Goal: Information Seeking & Learning: Learn about a topic

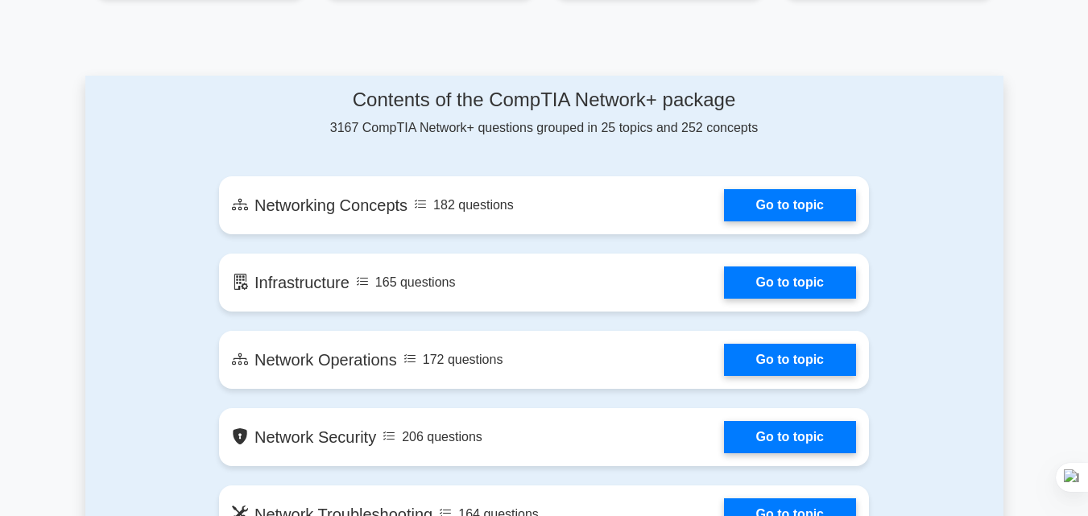
scroll to position [915, 0]
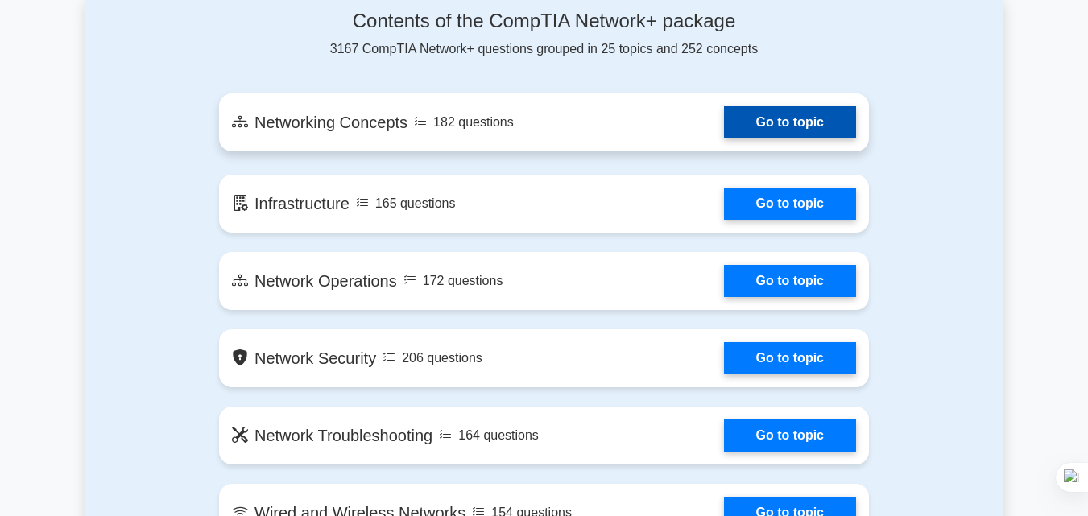
click at [724, 123] on link "Go to topic" at bounding box center [790, 122] width 132 height 32
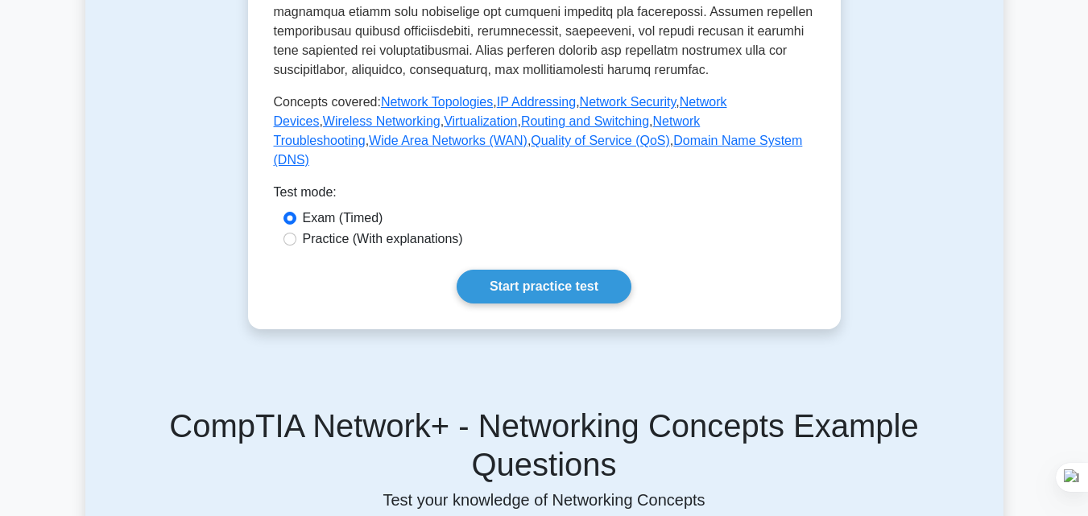
scroll to position [733, 0]
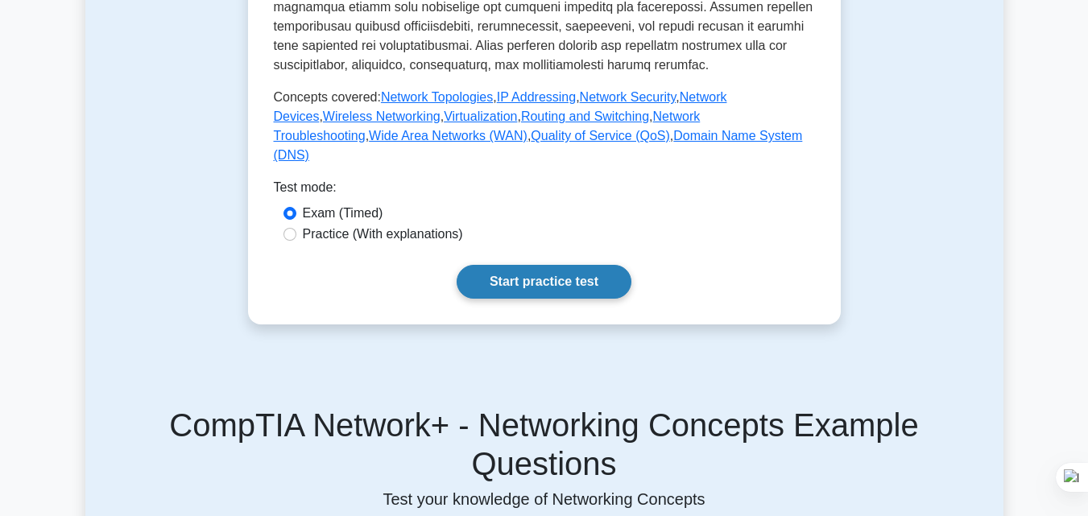
click at [500, 299] on link "Start practice test" at bounding box center [544, 282] width 175 height 34
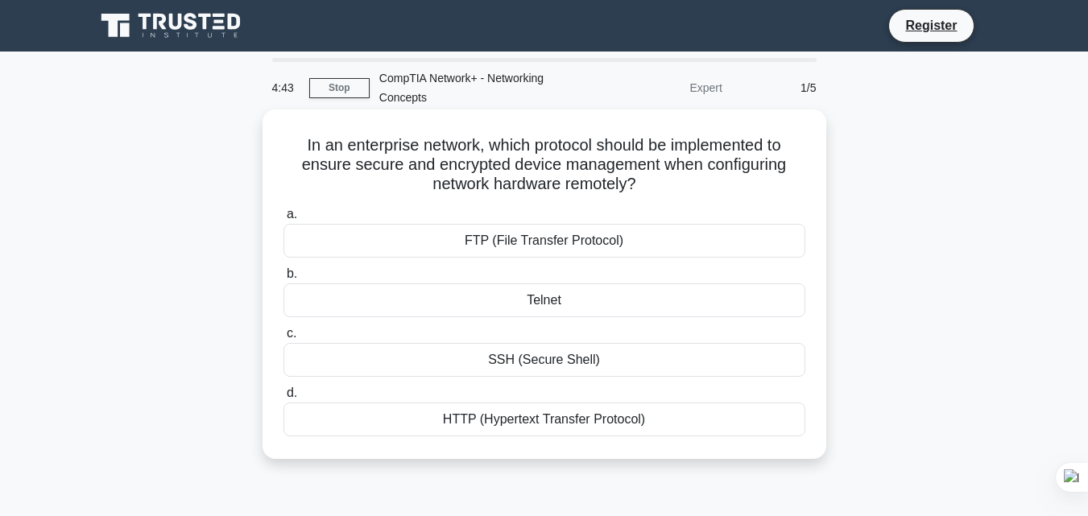
click at [503, 357] on div "SSH (Secure Shell)" at bounding box center [544, 360] width 522 height 34
click at [283, 339] on input "c. SSH (Secure Shell)" at bounding box center [283, 334] width 0 height 10
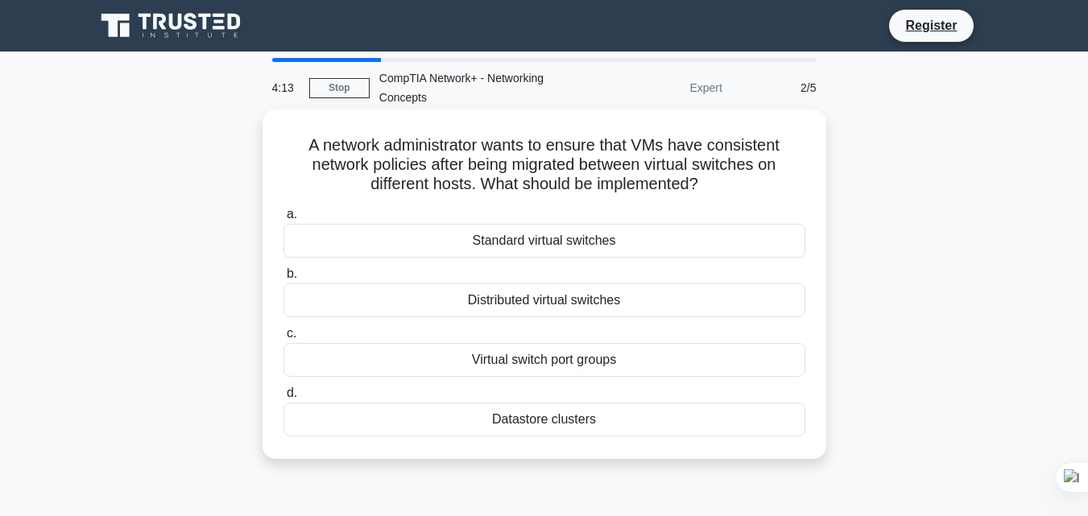
click at [627, 358] on div "Virtual switch port groups" at bounding box center [544, 360] width 522 height 34
click at [283, 339] on input "c. Virtual switch port groups" at bounding box center [283, 334] width 0 height 10
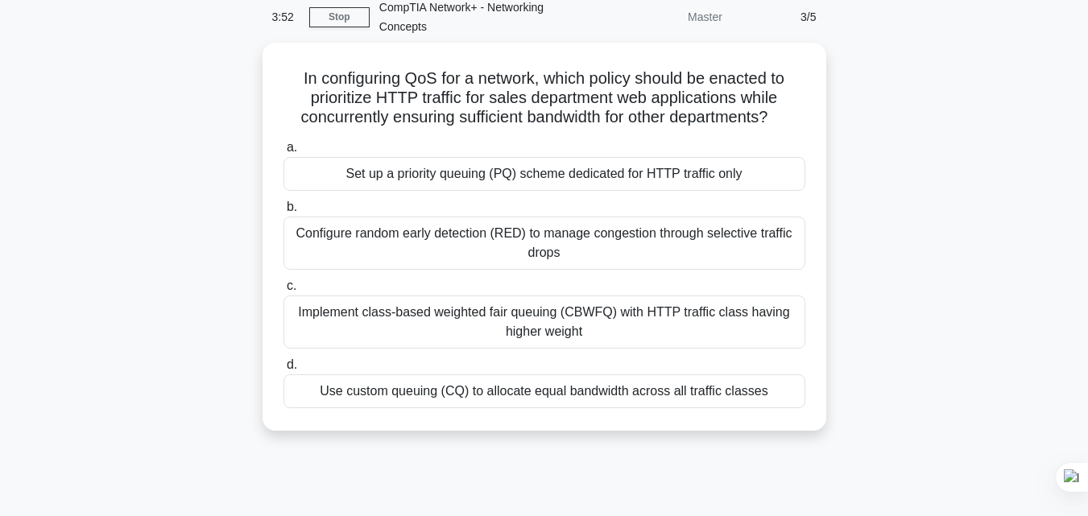
scroll to position [75, 0]
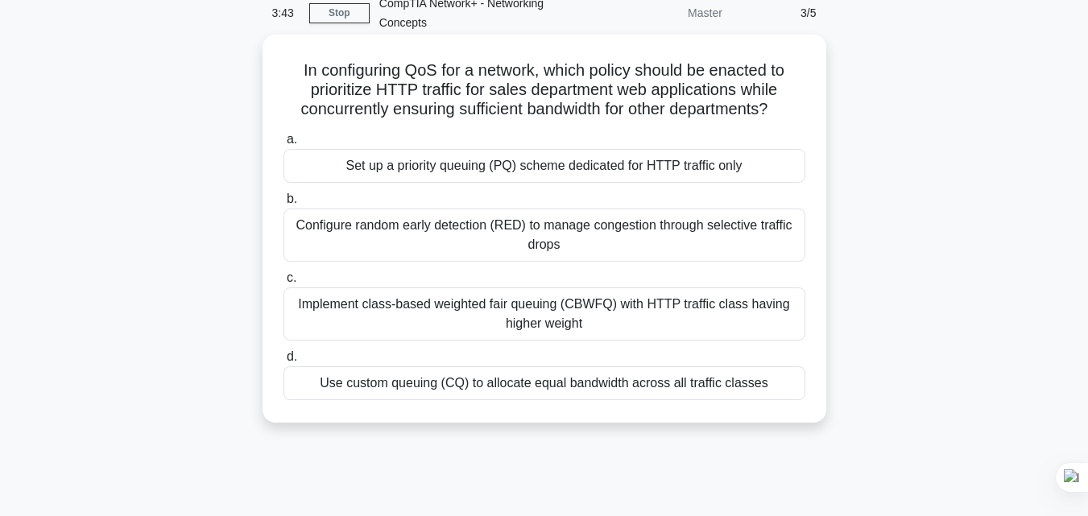
click at [686, 159] on div "Set up a priority queuing (PQ) scheme dedicated for HTTP traffic only" at bounding box center [544, 166] width 522 height 34
click at [283, 145] on input "a. Set up a priority queuing (PQ) scheme dedicated for HTTP traffic only" at bounding box center [283, 139] width 0 height 10
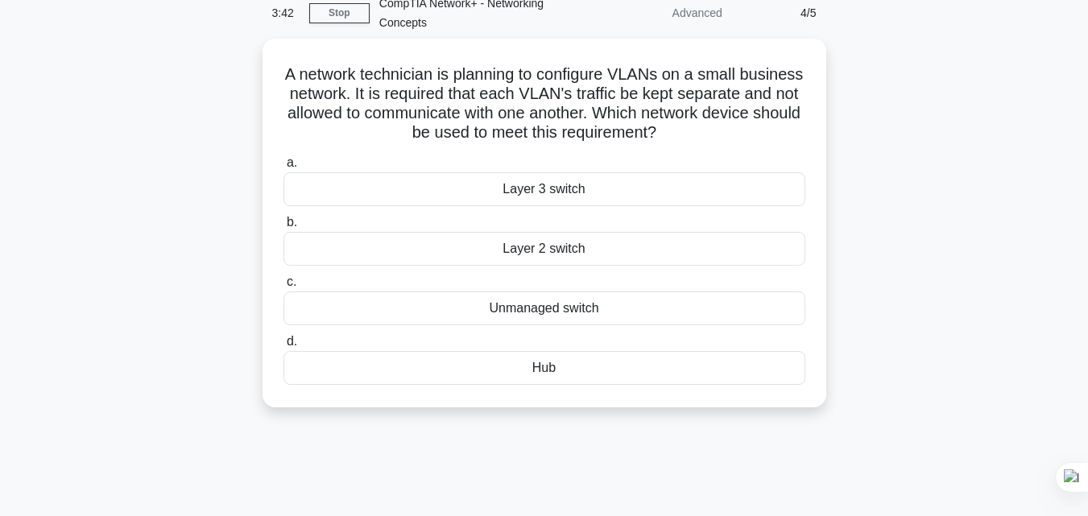
scroll to position [0, 0]
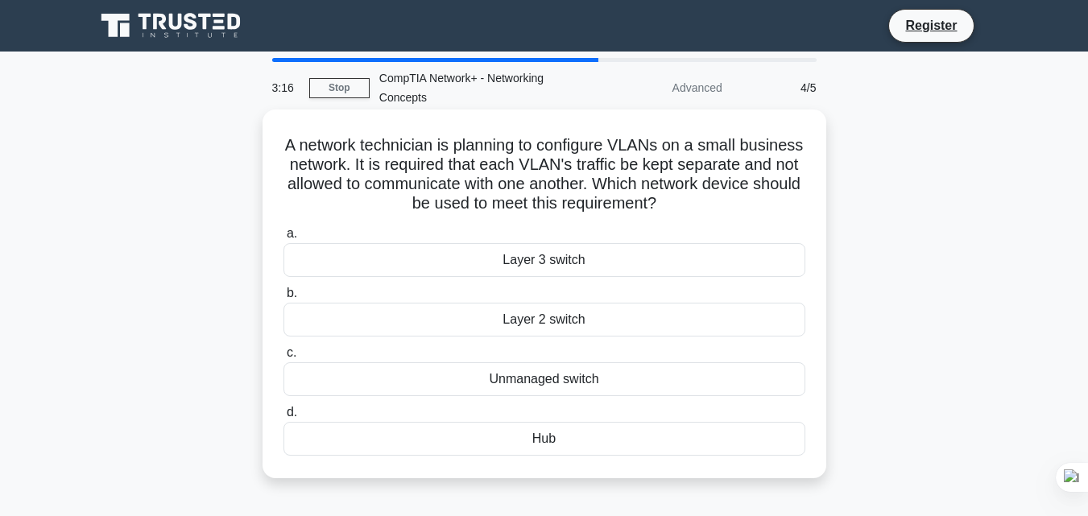
click at [630, 270] on div "Layer 3 switch" at bounding box center [544, 260] width 522 height 34
click at [283, 239] on input "a. Layer 3 switch" at bounding box center [283, 234] width 0 height 10
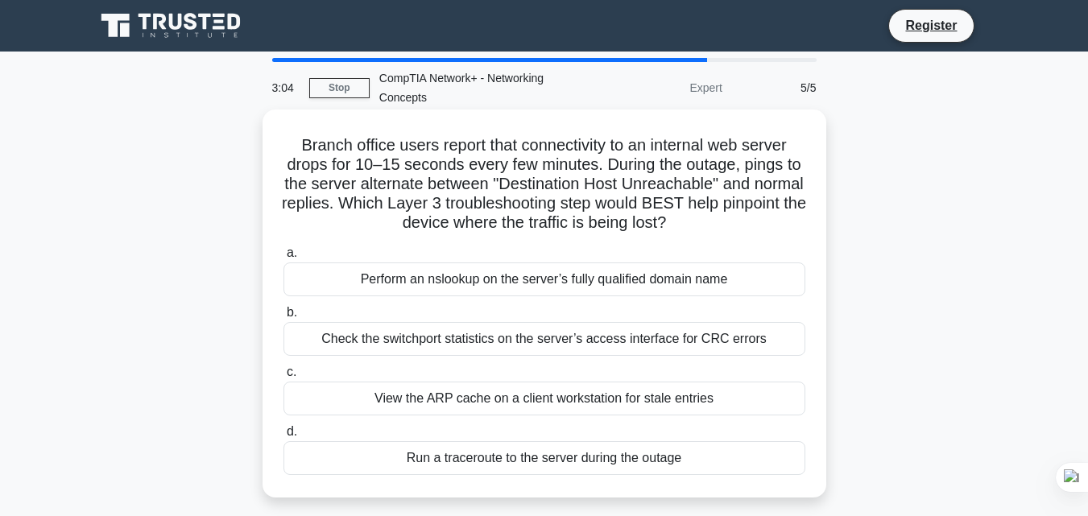
click at [584, 457] on div "Run a traceroute to the server during the outage" at bounding box center [544, 458] width 522 height 34
click at [283, 437] on input "d. Run a traceroute to the server during the outage" at bounding box center [283, 432] width 0 height 10
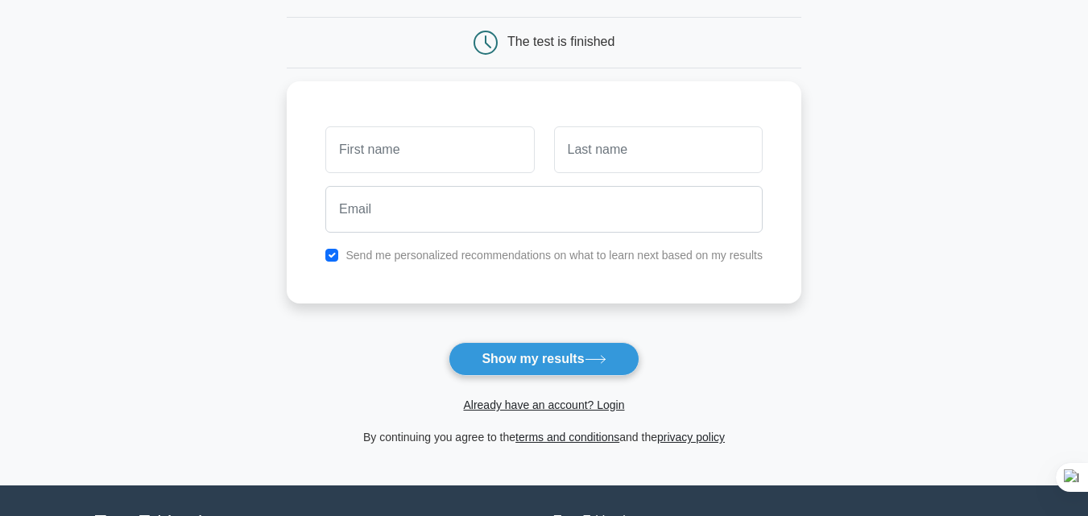
scroll to position [151, 0]
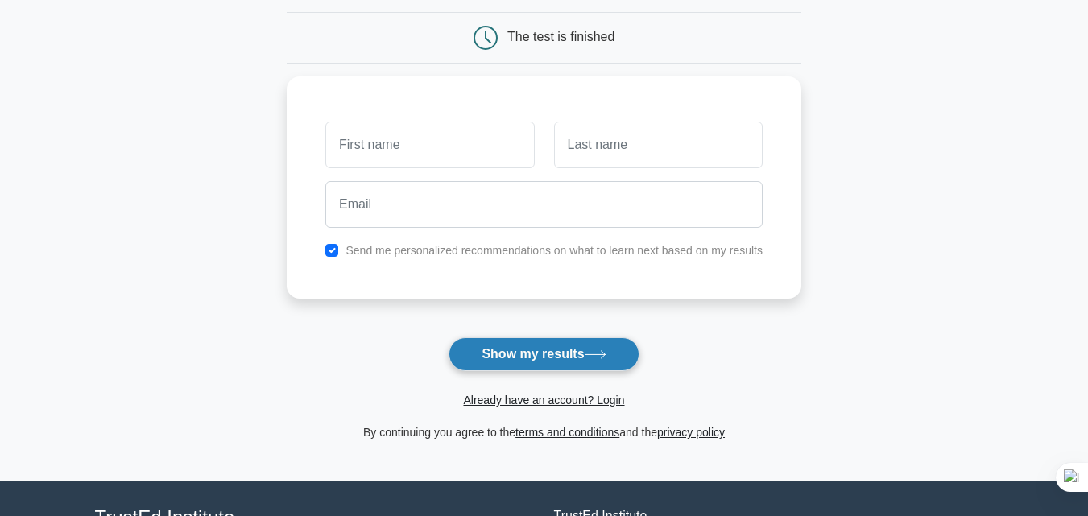
click at [565, 354] on button "Show my results" at bounding box center [544, 354] width 190 height 34
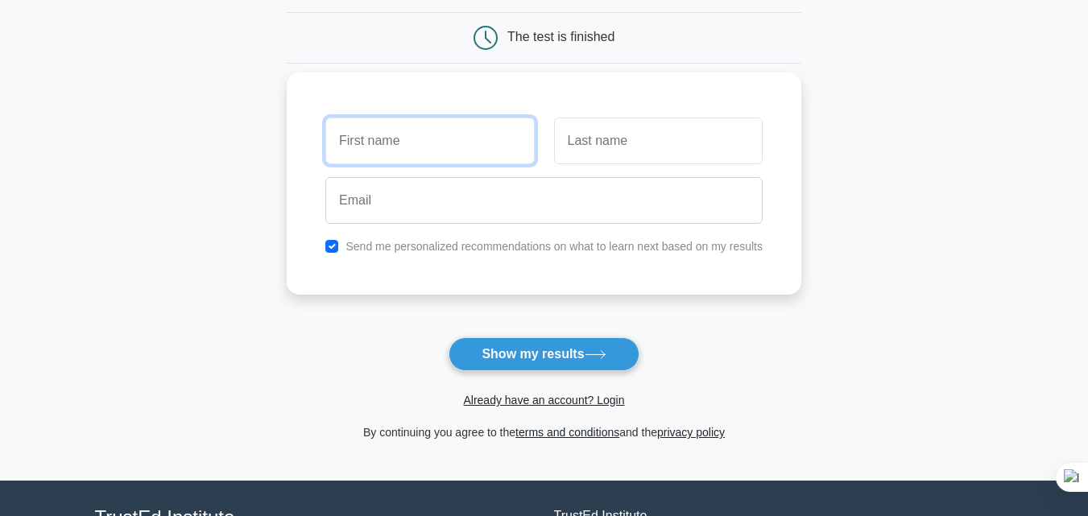
click at [511, 130] on input "text" at bounding box center [429, 141] width 209 height 47
type input "Nagham"
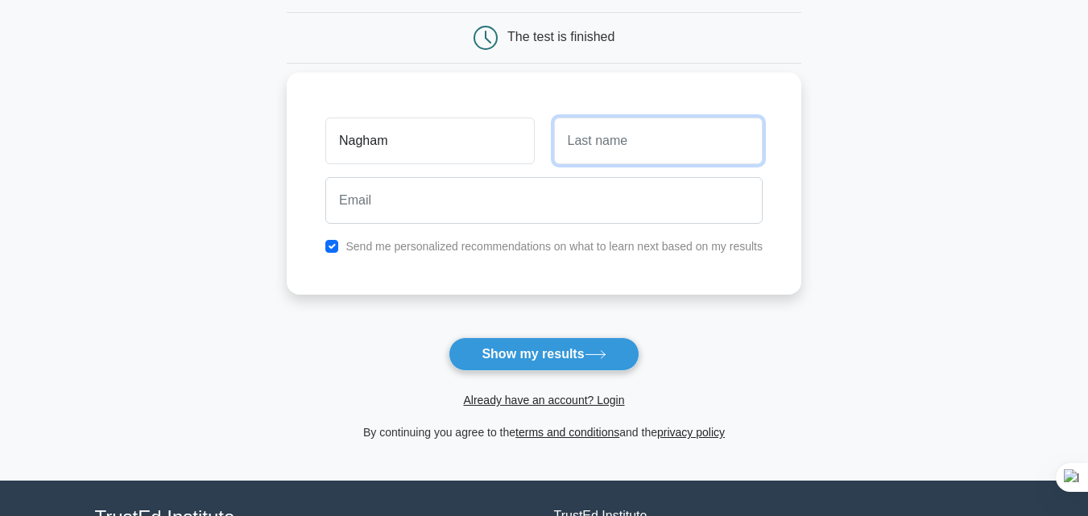
click at [573, 147] on input "text" at bounding box center [658, 141] width 209 height 47
type input "[PERSON_NAME]"
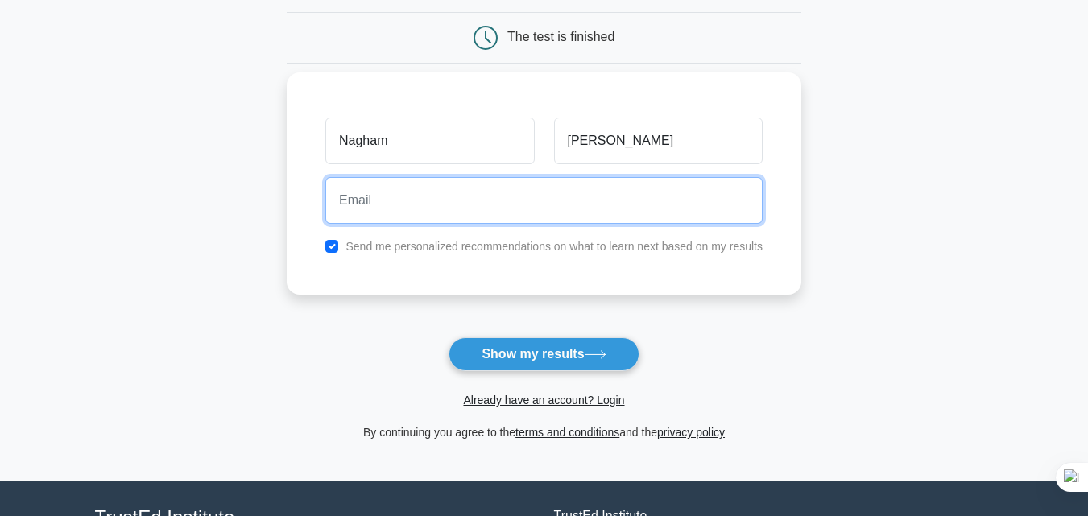
click at [524, 221] on input "email" at bounding box center [543, 200] width 437 height 47
type input "[EMAIL_ADDRESS][DOMAIN_NAME]"
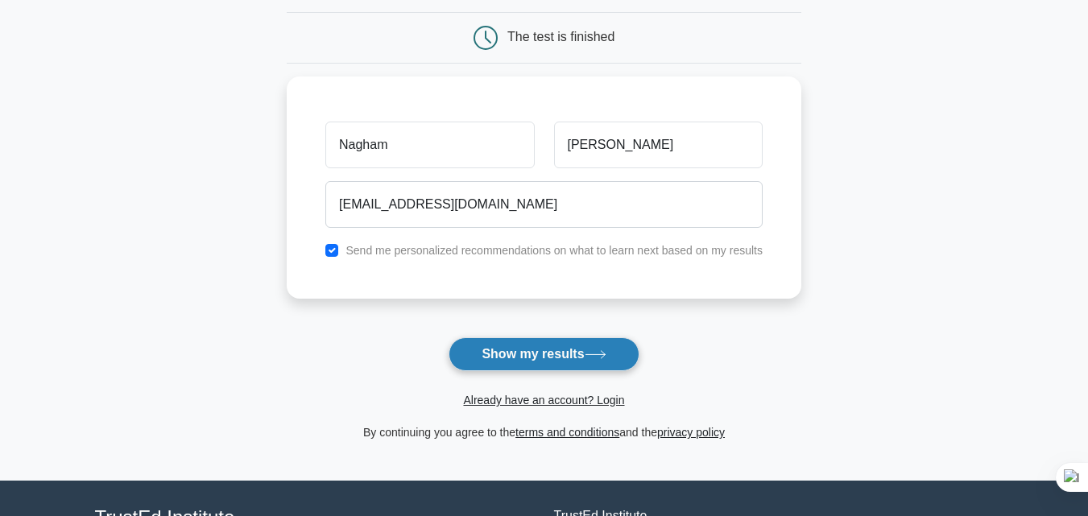
click at [532, 352] on button "Show my results" at bounding box center [544, 354] width 190 height 34
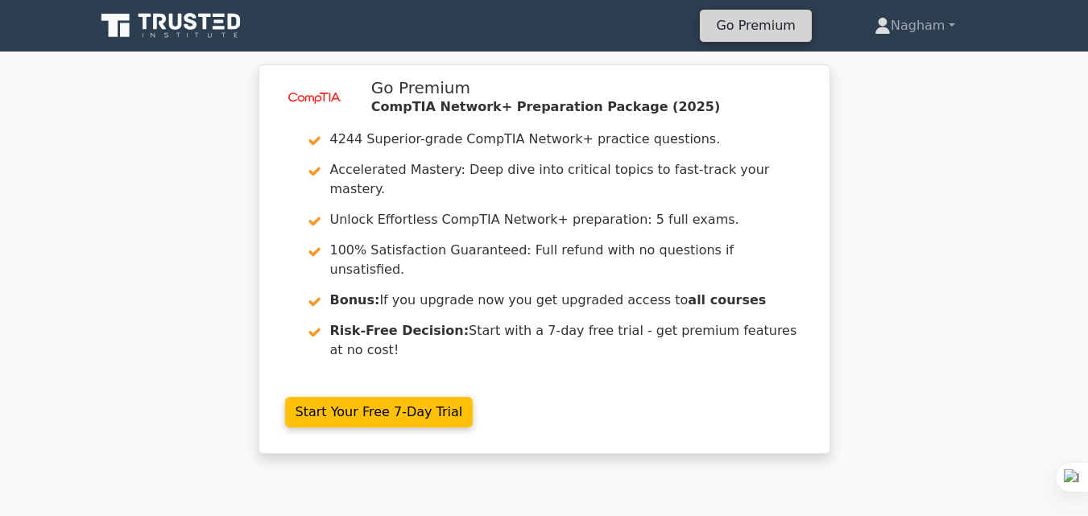
drag, startPoint x: 559, startPoint y: 401, endPoint x: 795, endPoint y: 20, distance: 448.1
